Goal: Browse casually

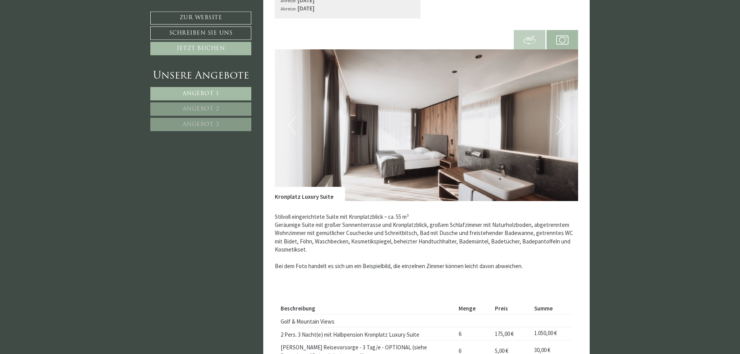
scroll to position [1611, 0]
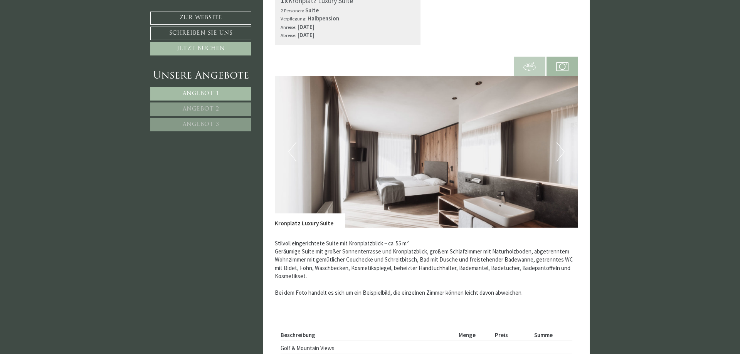
click at [561, 149] on button "Next" at bounding box center [560, 151] width 8 height 19
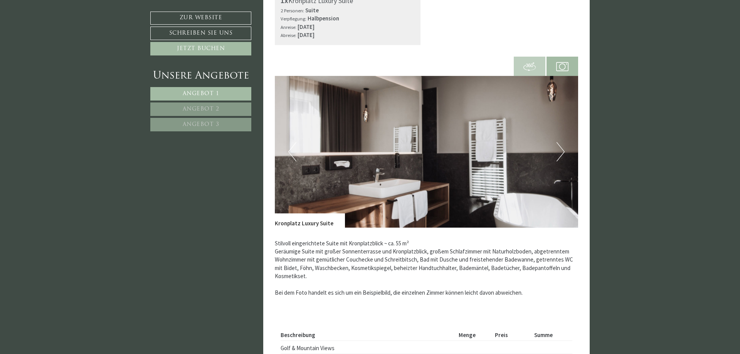
click at [559, 149] on button "Next" at bounding box center [560, 151] width 8 height 19
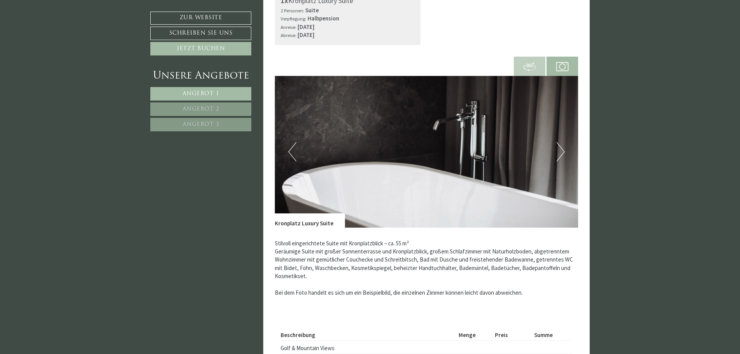
click at [562, 149] on button "Next" at bounding box center [560, 151] width 8 height 19
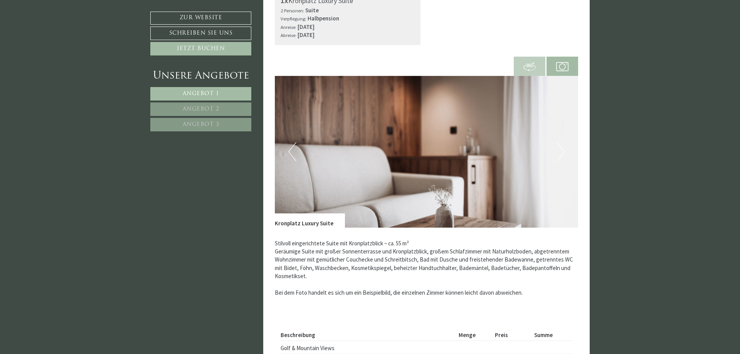
click at [562, 149] on button "Next" at bounding box center [560, 151] width 8 height 19
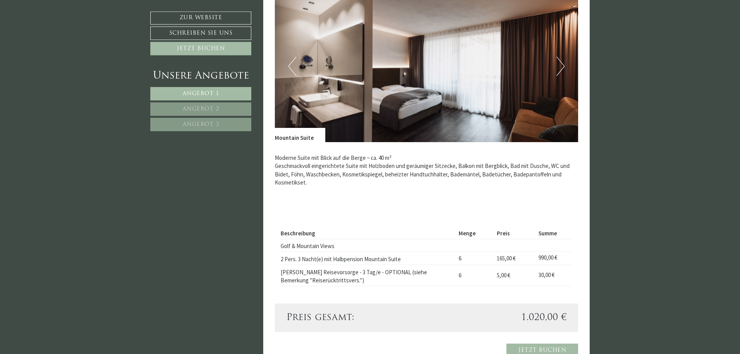
scroll to position [1140, 0]
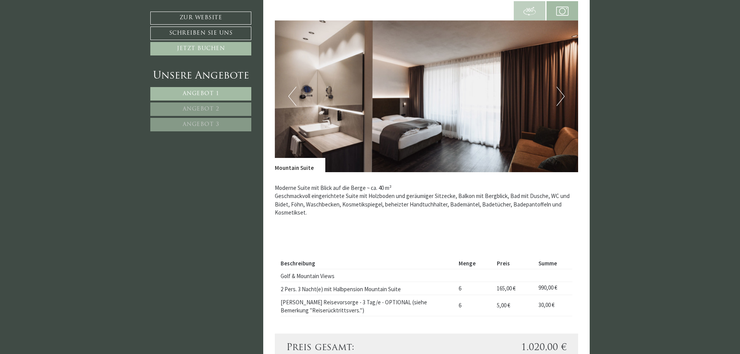
click at [564, 95] on button "Next" at bounding box center [560, 96] width 8 height 19
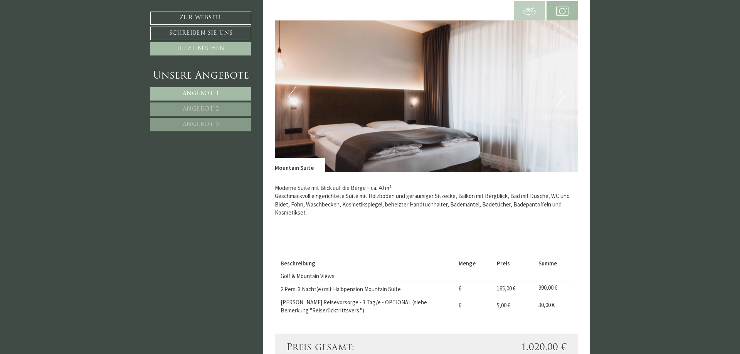
click at [564, 95] on button "Next" at bounding box center [560, 96] width 8 height 19
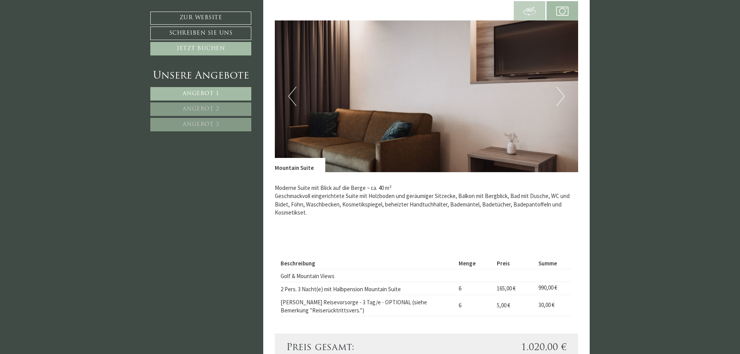
click at [563, 95] on button "Next" at bounding box center [560, 96] width 8 height 19
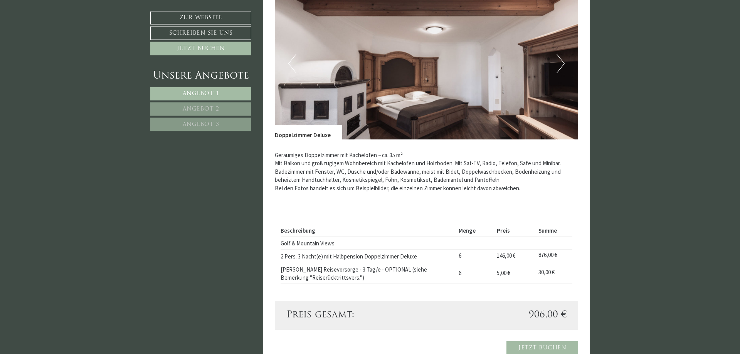
scroll to position [590, 0]
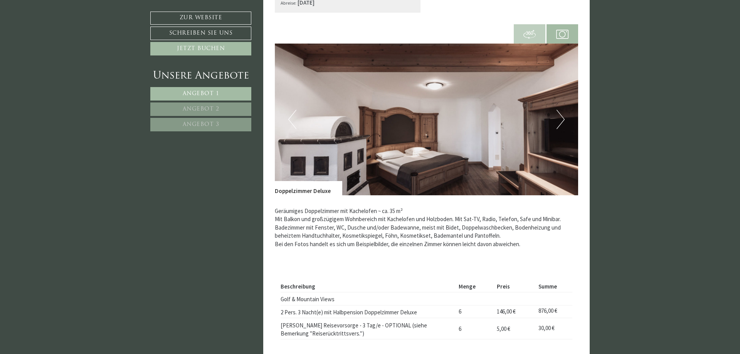
click at [563, 118] on button "Next" at bounding box center [560, 119] width 8 height 19
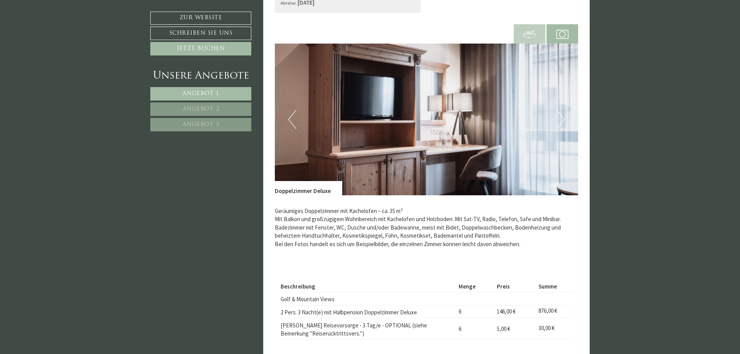
click at [563, 118] on button "Next" at bounding box center [560, 119] width 8 height 19
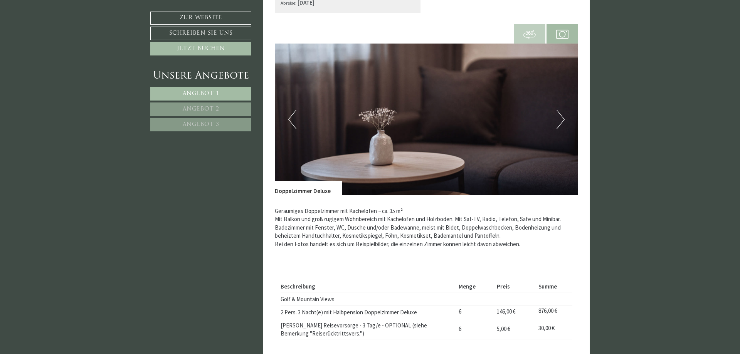
click at [563, 118] on button "Next" at bounding box center [560, 119] width 8 height 19
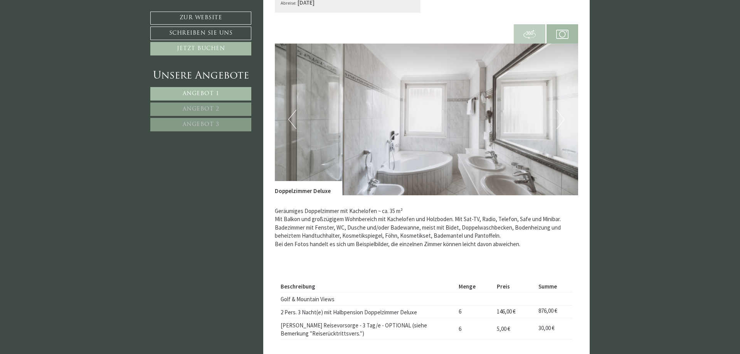
click at [563, 118] on button "Next" at bounding box center [560, 119] width 8 height 19
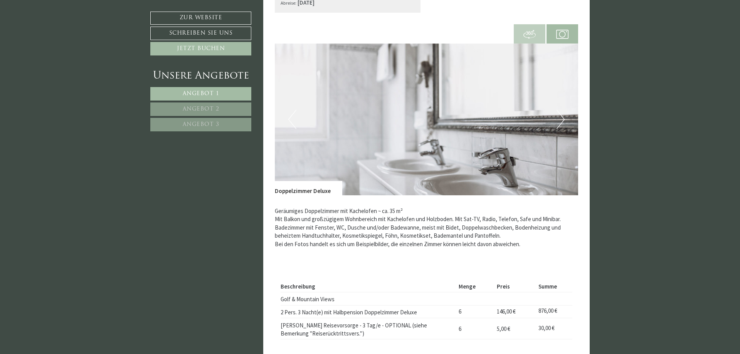
click at [561, 118] on button "Next" at bounding box center [560, 119] width 8 height 19
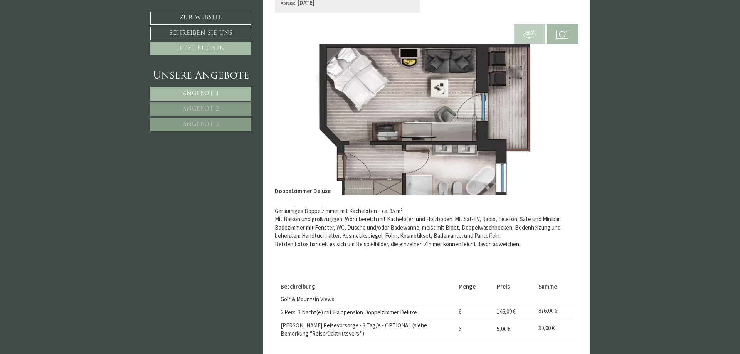
click at [561, 118] on button "Next" at bounding box center [560, 119] width 8 height 19
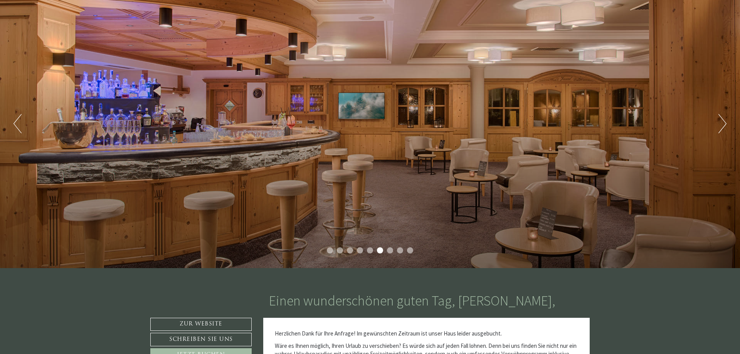
scroll to position [55, 0]
